Goal: Task Accomplishment & Management: Use online tool/utility

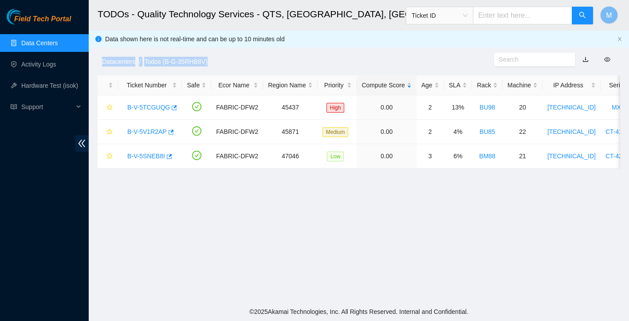
scroll to position [78, 0]
click at [266, 63] on ol "Datacenters / Todos (B-G-35RHB8V) /" at bounding box center [298, 62] width 392 height 10
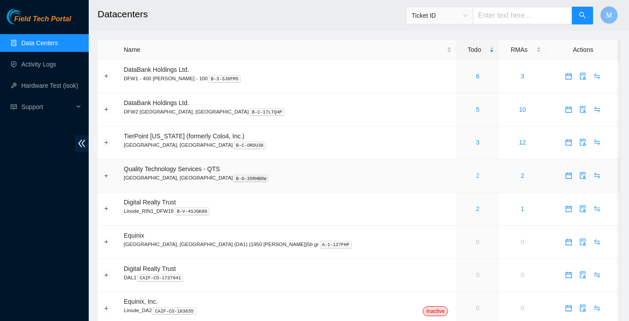
click at [476, 173] on link "2" at bounding box center [478, 175] width 4 height 7
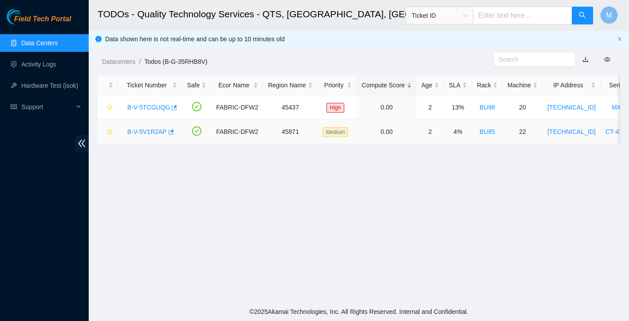
click at [145, 132] on link "B-V-5V1R2AP" at bounding box center [146, 131] width 39 height 7
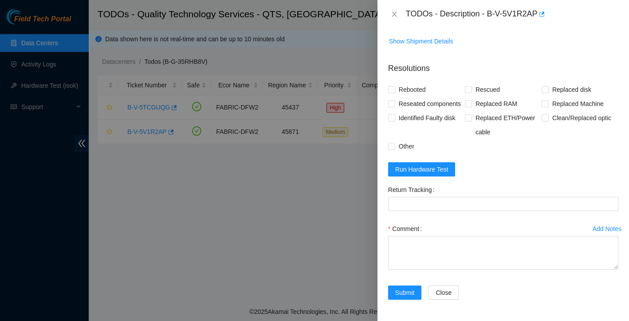
scroll to position [602, 0]
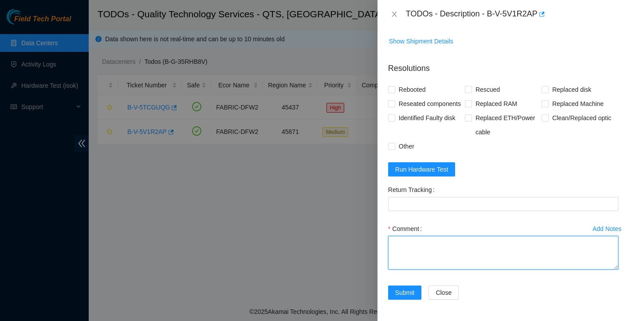
click at [407, 252] on textarea "Comment" at bounding box center [503, 253] width 230 height 34
paste textarea "Ticket: New SN: Bad SN:"
click at [428, 240] on textarea "Ticket: New SN: Bad SN:" at bounding box center [503, 253] width 230 height 34
type textarea "Ticket: New SN: Bad SN:"
